Goal: Information Seeking & Learning: Find contact information

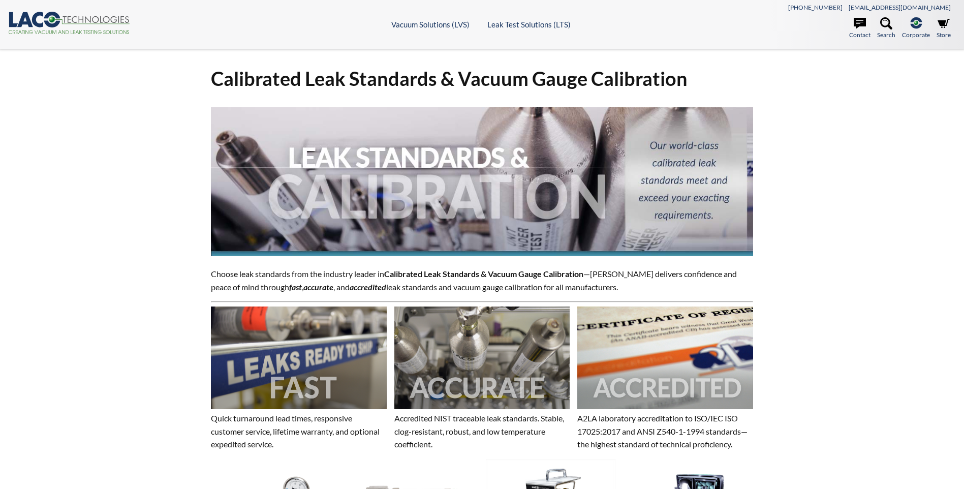
select select "Language Translate Widget"
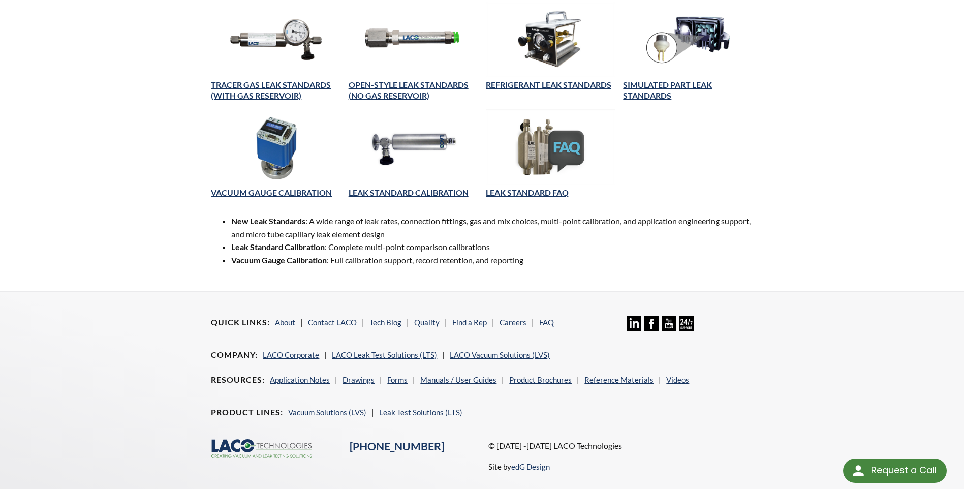
scroll to position [495, 0]
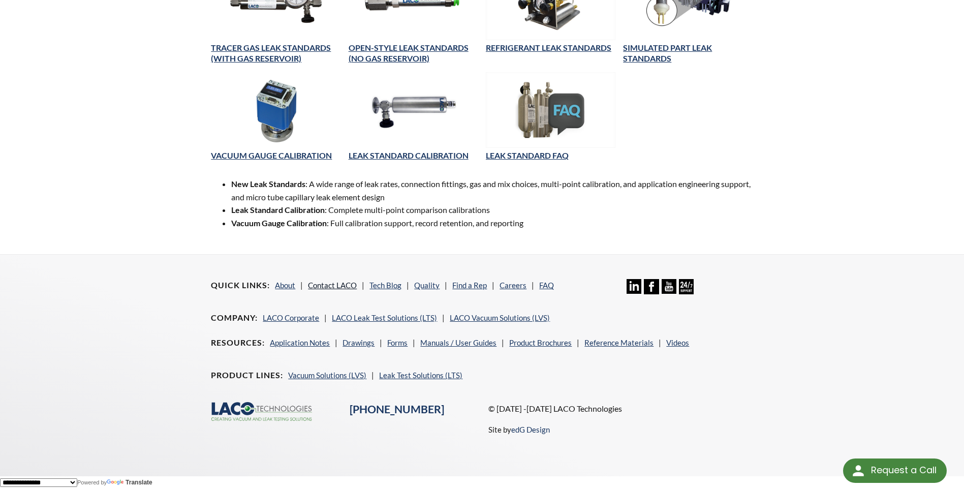
click at [341, 282] on link "Contact LACO" at bounding box center [332, 284] width 49 height 9
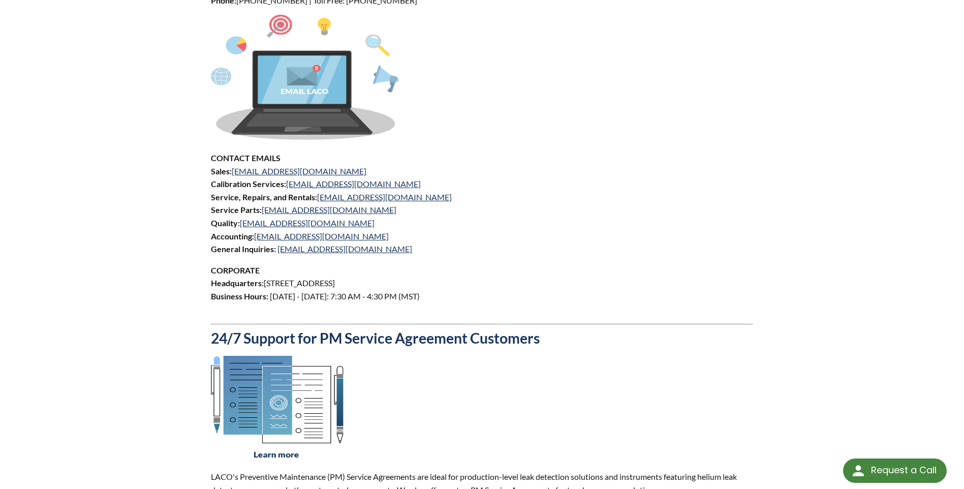
scroll to position [457, 0]
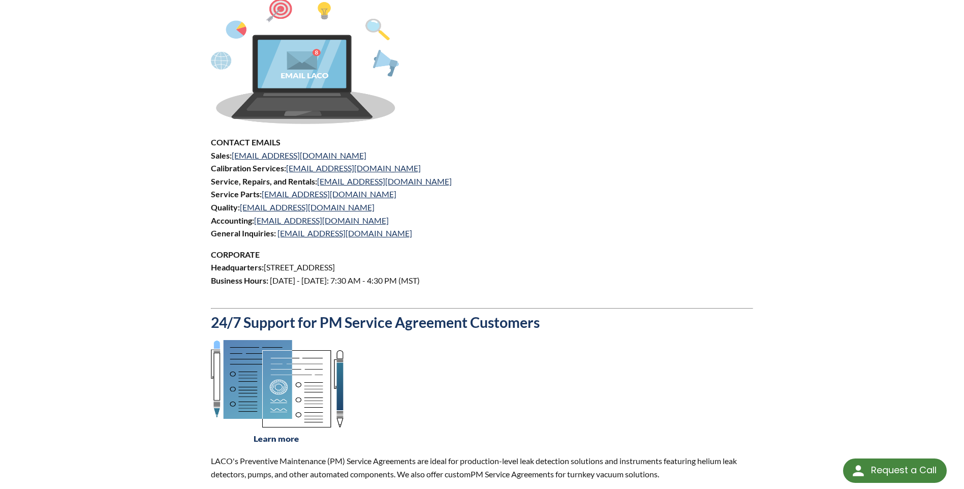
drag, startPoint x: 458, startPoint y: 267, endPoint x: 311, endPoint y: 272, distance: 146.9
click at [311, 272] on p "CORPORATE Headquarters: [STREET_ADDRESS] Business Hours: [DATE] - [DATE]: 7:30 …" at bounding box center [481, 274] width 541 height 52
drag, startPoint x: 311, startPoint y: 272, endPoint x: 267, endPoint y: 266, distance: 44.7
click at [267, 266] on p "CORPORATE Headquarters: [STREET_ADDRESS] Business Hours: [DATE] - [DATE]: 7:30 …" at bounding box center [481, 274] width 541 height 52
drag, startPoint x: 267, startPoint y: 266, endPoint x: 457, endPoint y: 264, distance: 190.0
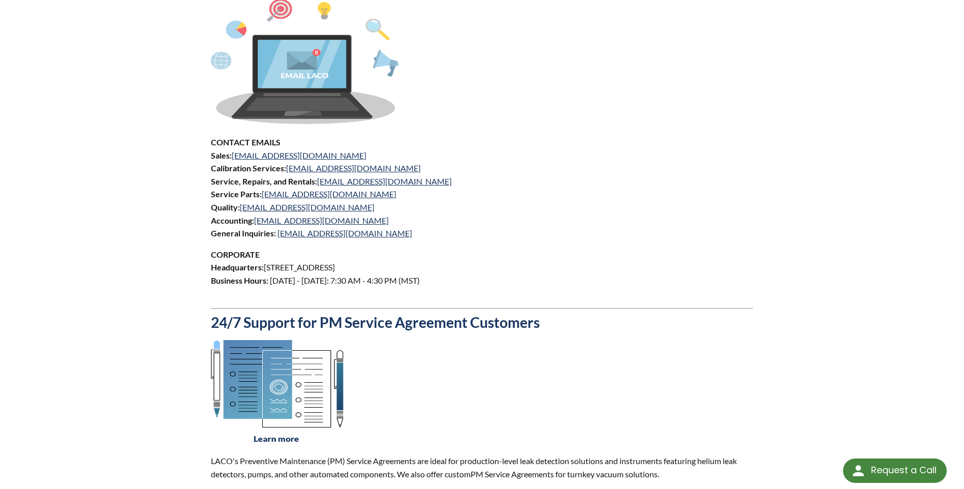
click at [457, 264] on p "CORPORATE Headquarters: [STREET_ADDRESS] Business Hours: [DATE] - [DATE]: 7:30 …" at bounding box center [481, 274] width 541 height 52
copy p "[STREET_ADDRESS]"
click at [351, 233] on p "CONTACT EMAILS Sales: [EMAIL_ADDRESS][DOMAIN_NAME] Calibration Services: [EMAIL…" at bounding box center [481, 188] width 541 height 104
drag, startPoint x: 399, startPoint y: 170, endPoint x: 289, endPoint y: 170, distance: 109.7
click at [289, 170] on p "CONTACT EMAILS Sales: [EMAIL_ADDRESS][DOMAIN_NAME] Calibration Services: [EMAIL…" at bounding box center [481, 188] width 541 height 104
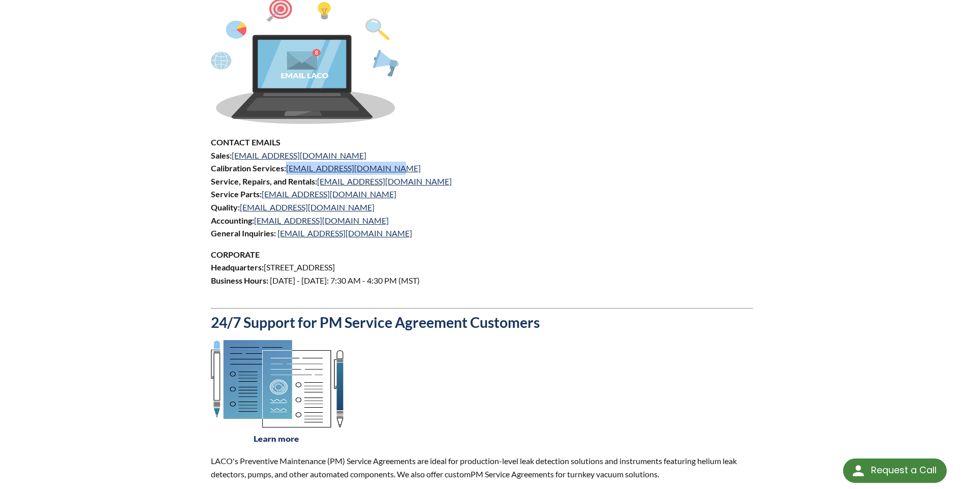
copy link "[EMAIL_ADDRESS][DOMAIN_NAME]"
drag, startPoint x: 352, startPoint y: 236, endPoint x: 277, endPoint y: 235, distance: 75.2
click at [277, 235] on p "CONTACT EMAILS Sales: [EMAIL_ADDRESS][DOMAIN_NAME] Calibration Services: [EMAIL…" at bounding box center [481, 188] width 541 height 104
copy link "[EMAIL_ADDRESS][DOMAIN_NAME]"
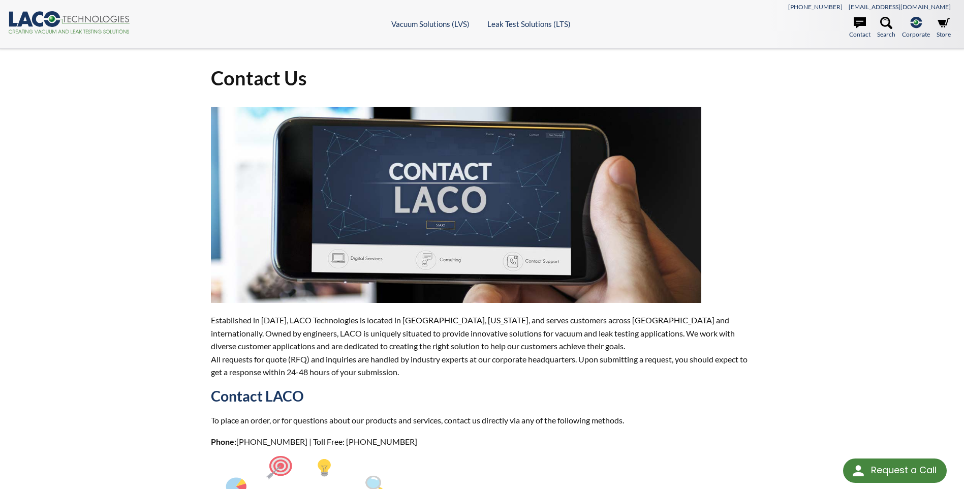
scroll to position [0, 0]
